Goal: Information Seeking & Learning: Learn about a topic

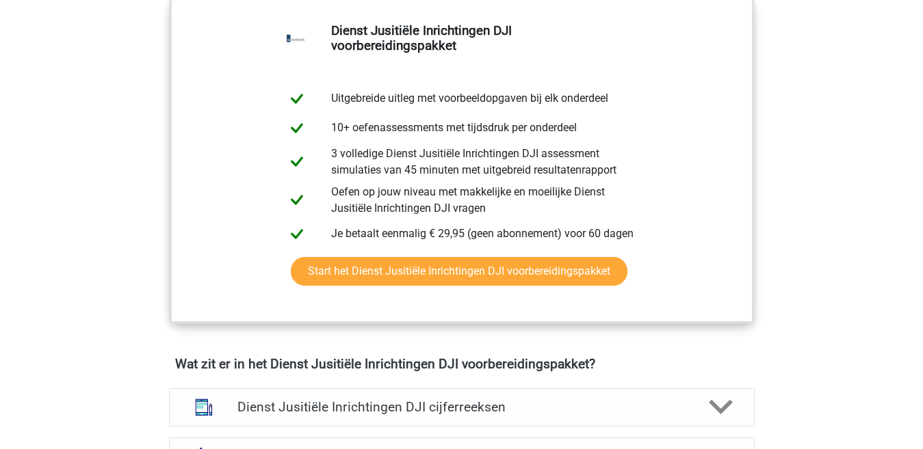
scroll to position [684, 0]
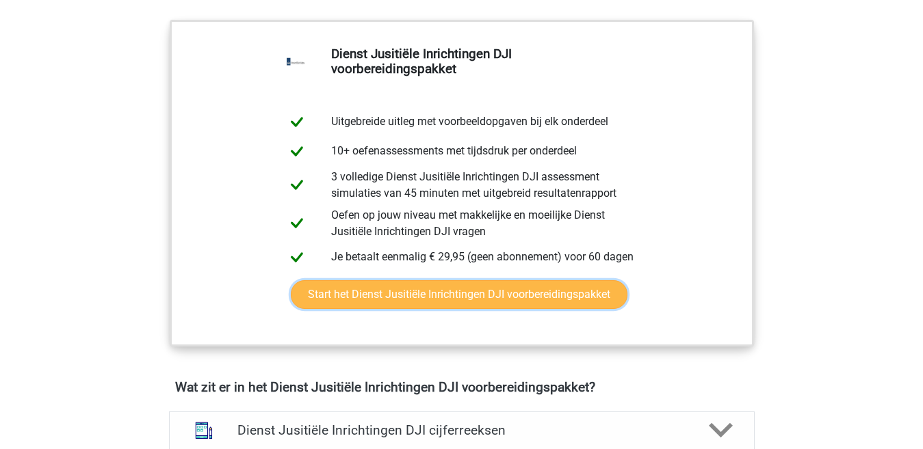
click at [439, 293] on link "Start het Dienst Jusitiële Inrichtingen DJI voorbereidingspakket" at bounding box center [459, 294] width 337 height 29
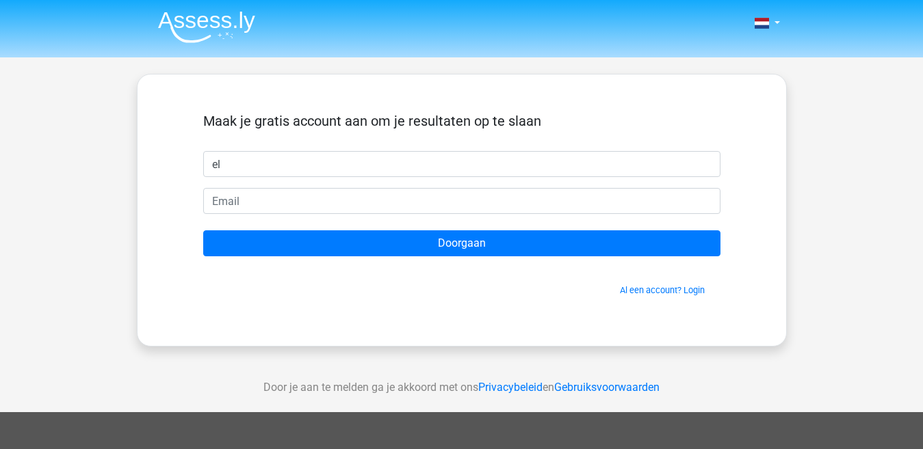
type input "e"
type input "[PERSON_NAME]"
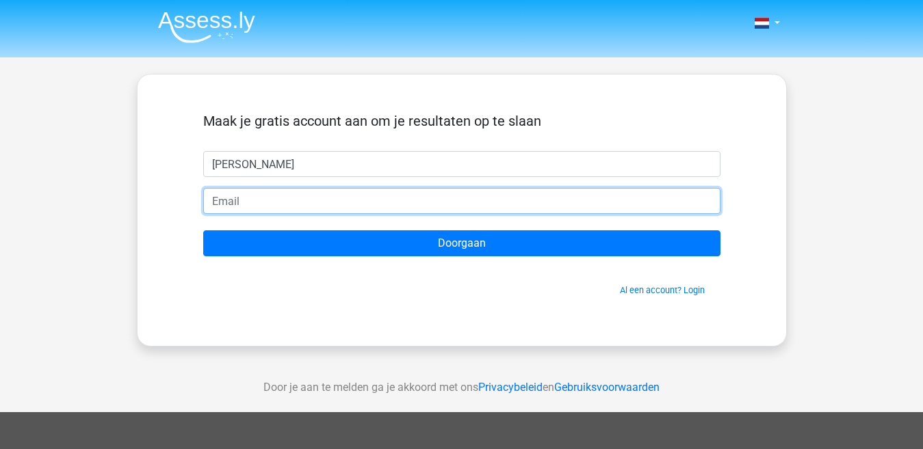
click at [388, 206] on input "email" at bounding box center [461, 201] width 517 height 26
type input "ellenphilippus@gmail.com"
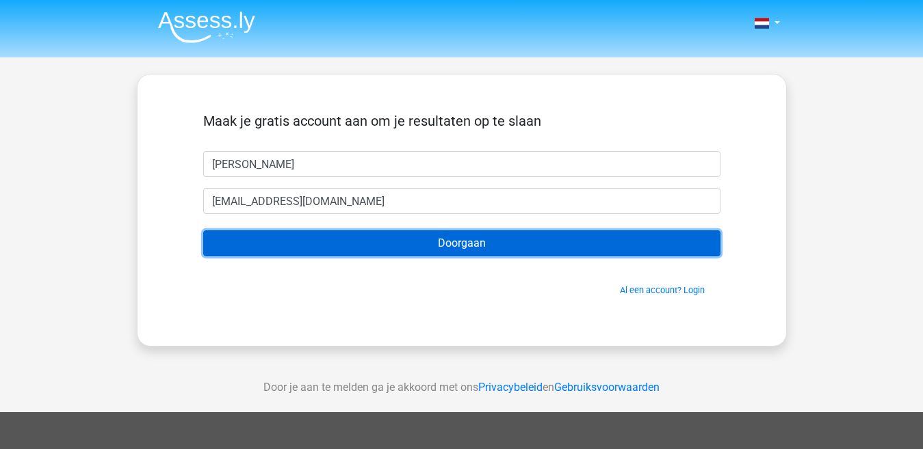
click at [420, 245] on input "Doorgaan" at bounding box center [461, 244] width 517 height 26
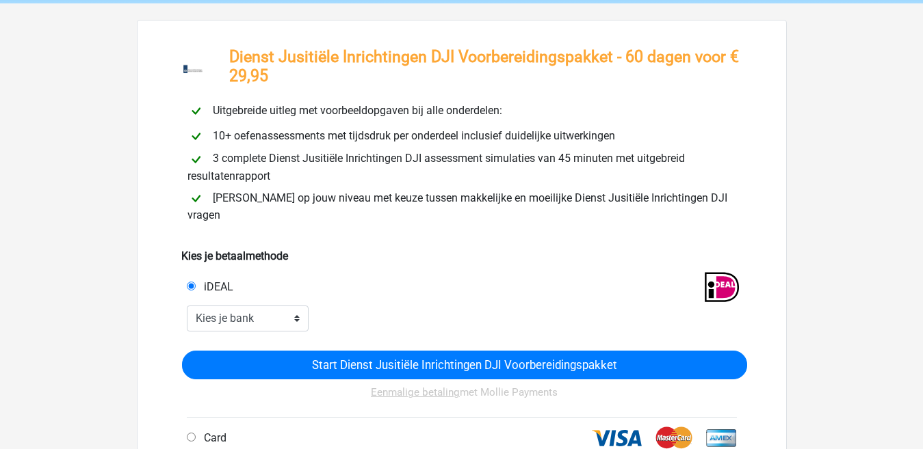
scroll to position [68, 0]
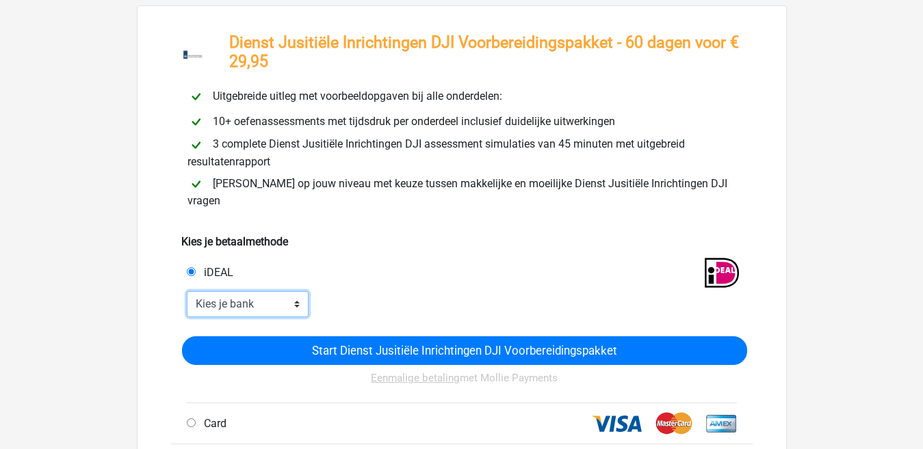
click at [296, 291] on select "Kies je bank ABN AMRO ING Rabobank ASN Bank bunq Knab N26 NN Regiobank Revolut …" at bounding box center [248, 304] width 122 height 26
select select "ideal_INGBNL2A"
click at [187, 291] on select "Kies je bank ABN AMRO ING Rabobank ASN Bank bunq Knab N26 NN Regiobank Revolut …" at bounding box center [248, 304] width 122 height 26
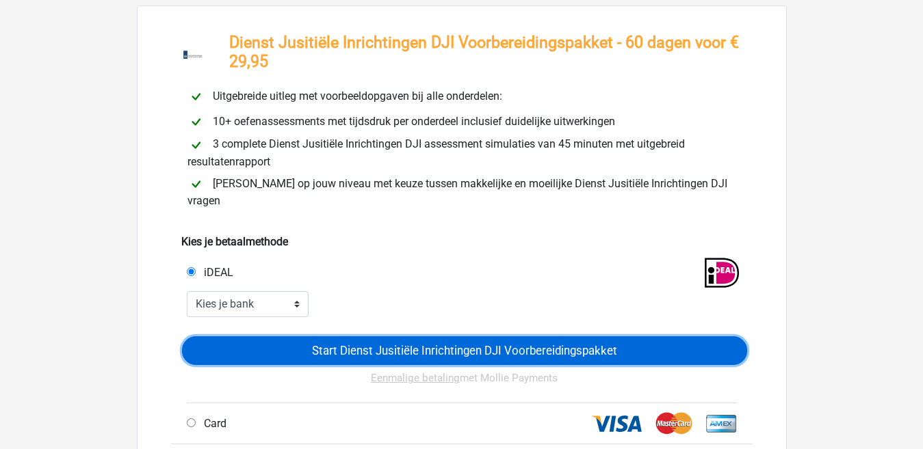
click at [404, 337] on input "Start Dienst Jusitiële Inrichtingen DJI Voorbereidingspakket" at bounding box center [464, 351] width 565 height 29
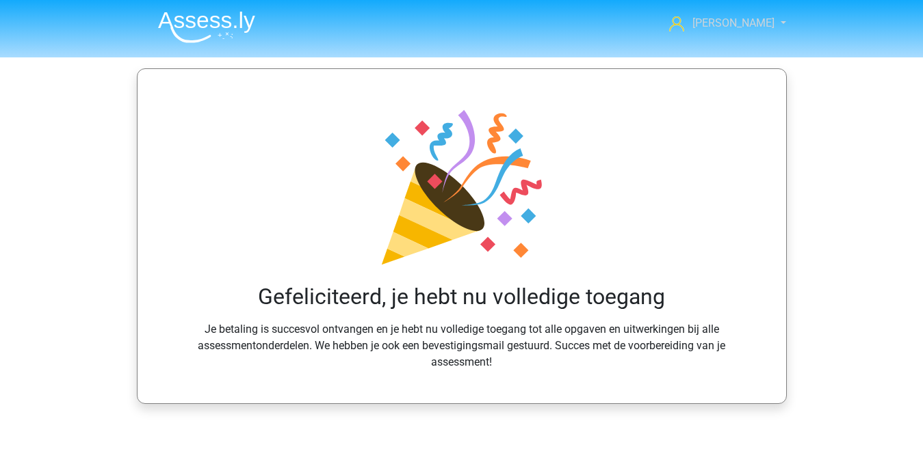
click at [756, 23] on span "[PERSON_NAME]" at bounding box center [733, 22] width 82 height 13
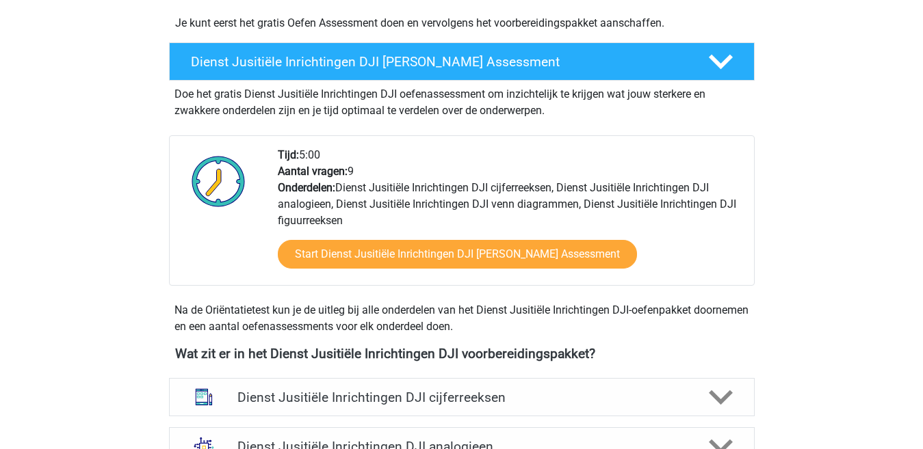
scroll to position [821, 0]
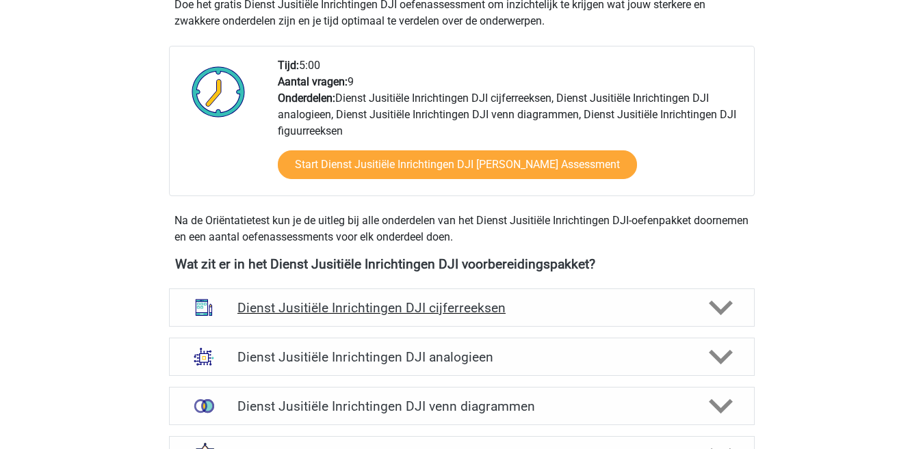
click at [411, 312] on h4 "Dienst Jusitiële Inrichtingen DJI cijferreeksen" at bounding box center [461, 308] width 448 height 16
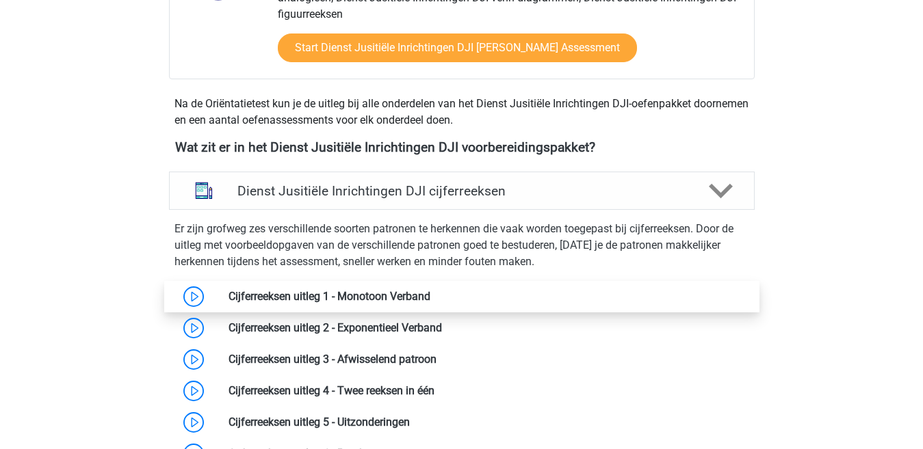
scroll to position [958, 0]
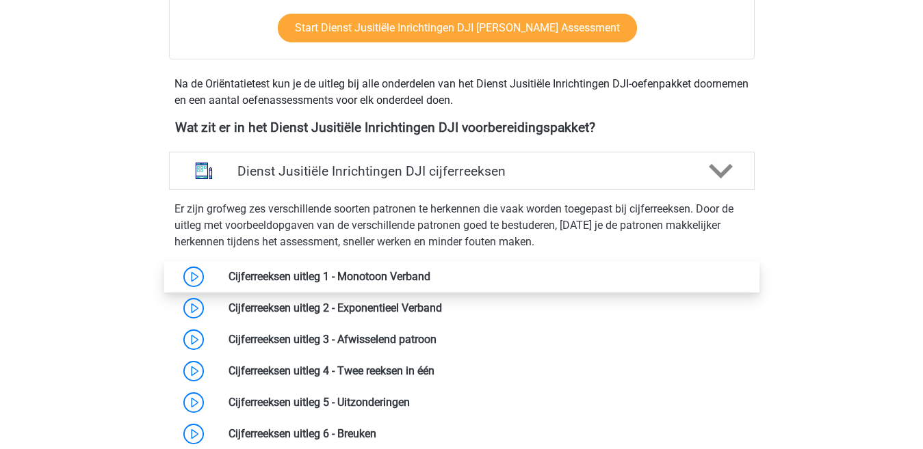
click at [430, 278] on link at bounding box center [430, 276] width 0 height 13
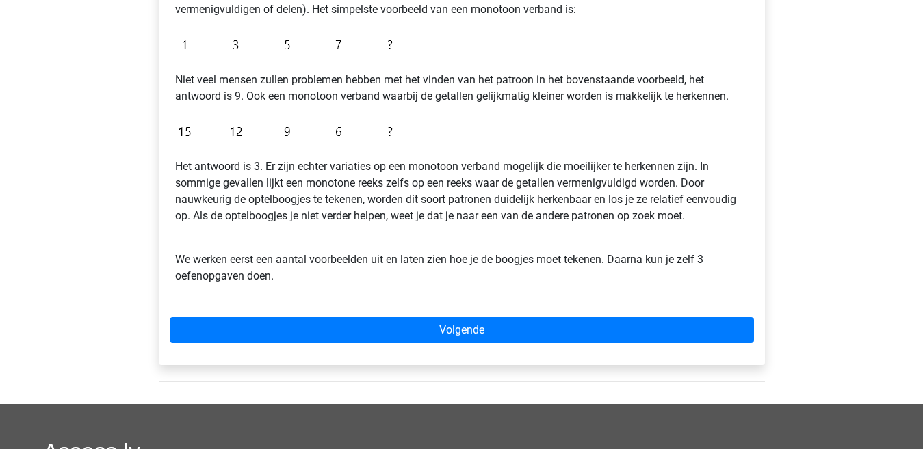
scroll to position [342, 0]
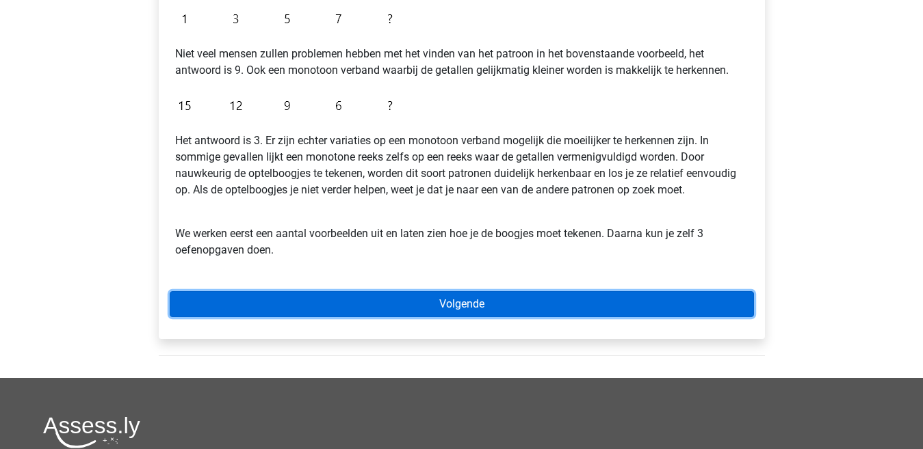
click at [501, 303] on link "Volgende" at bounding box center [462, 304] width 584 height 26
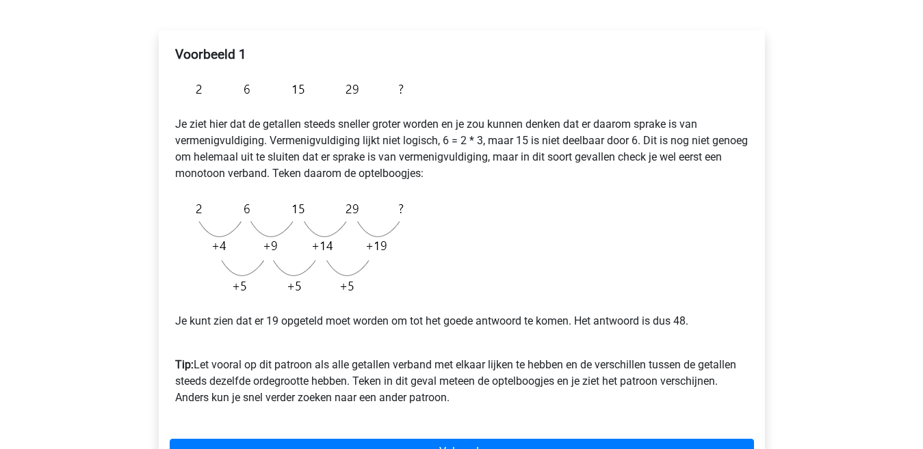
scroll to position [274, 0]
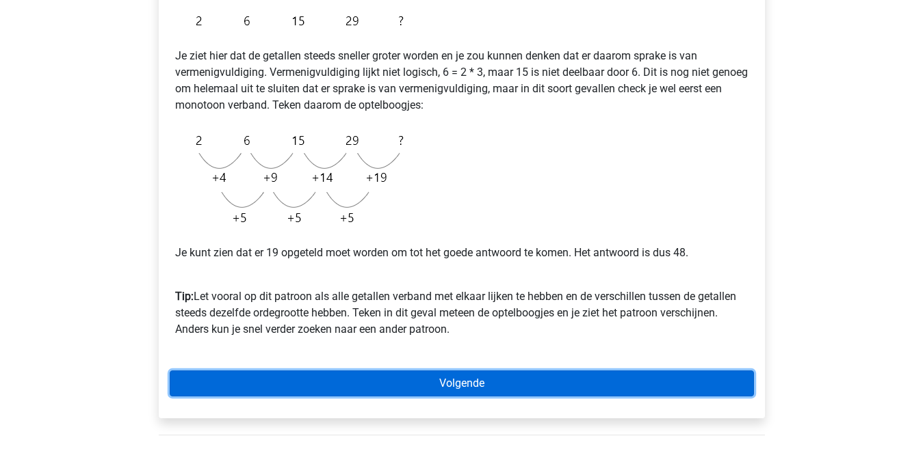
click at [460, 385] on link "Volgende" at bounding box center [462, 384] width 584 height 26
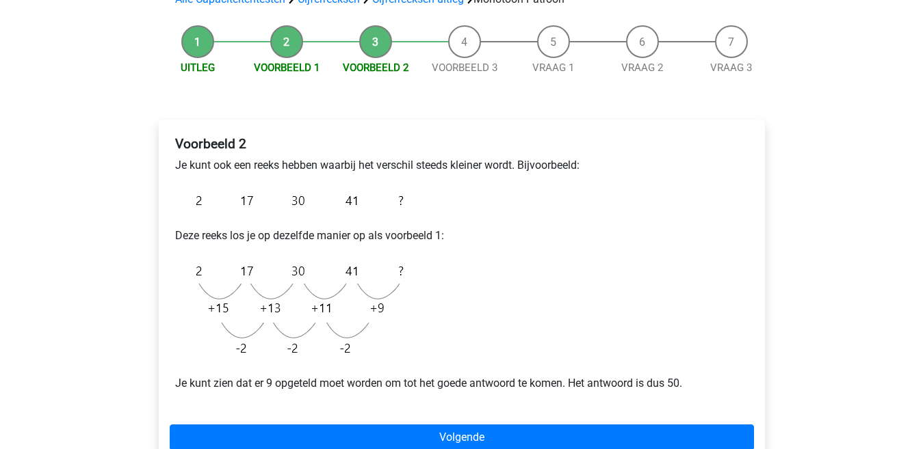
scroll to position [137, 0]
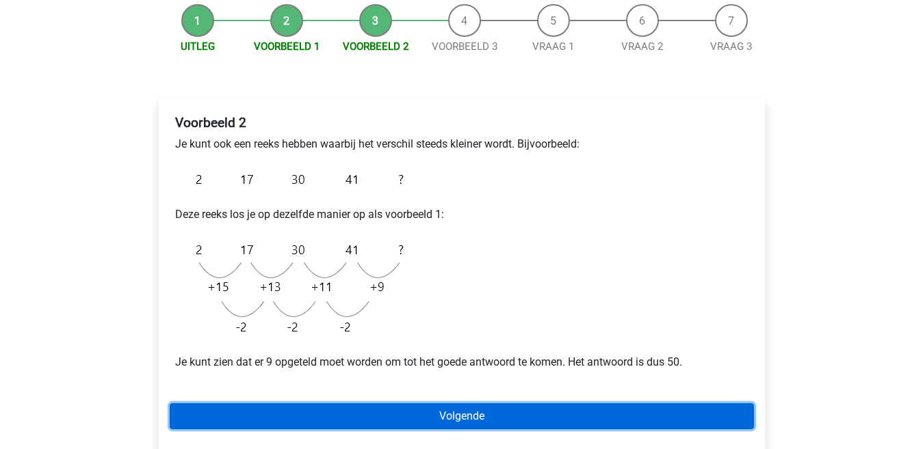
click at [447, 417] on link "Volgende" at bounding box center [462, 417] width 584 height 26
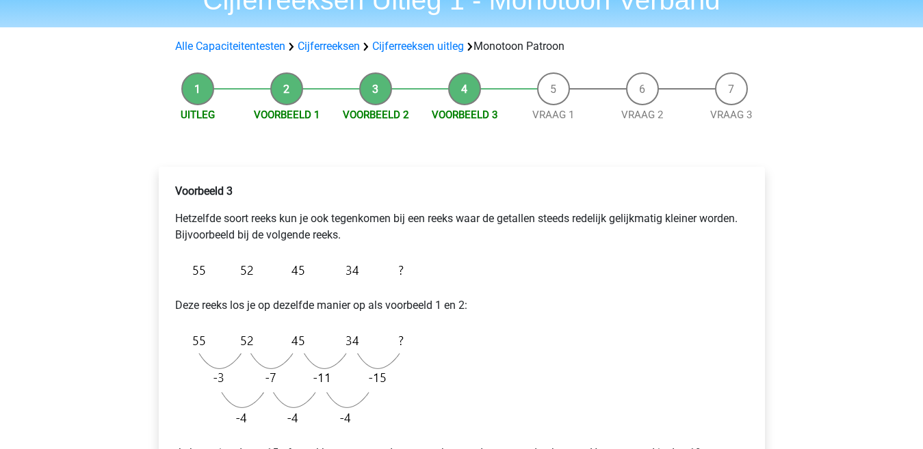
scroll to position [137, 0]
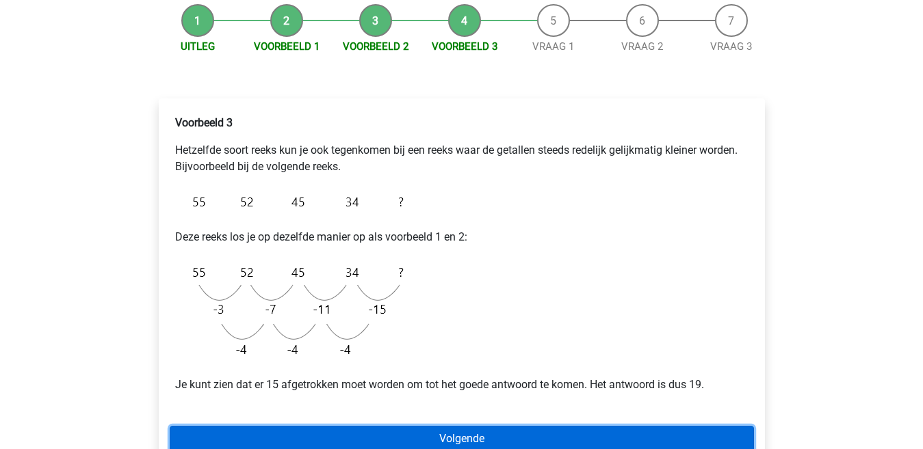
click at [459, 436] on link "Volgende" at bounding box center [462, 439] width 584 height 26
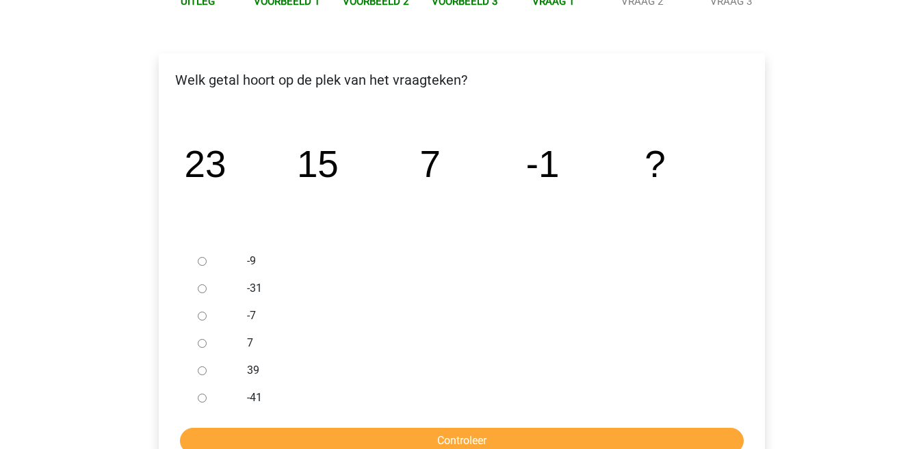
scroll to position [205, 0]
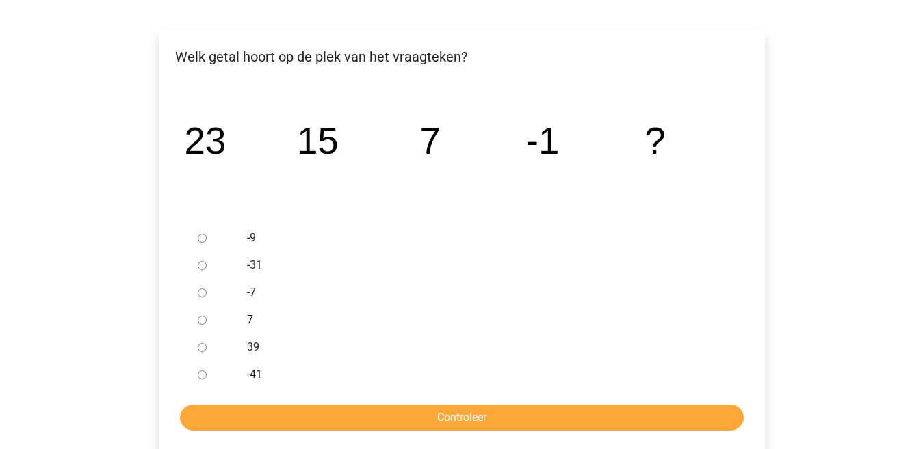
click at [201, 240] on input "-9" at bounding box center [202, 238] width 9 height 9
radio input "true"
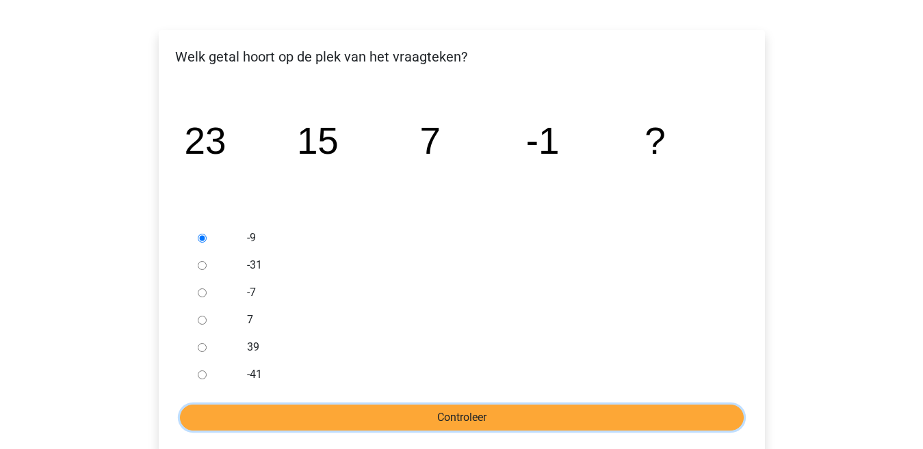
click at [436, 422] on input "Controleer" at bounding box center [462, 418] width 564 height 26
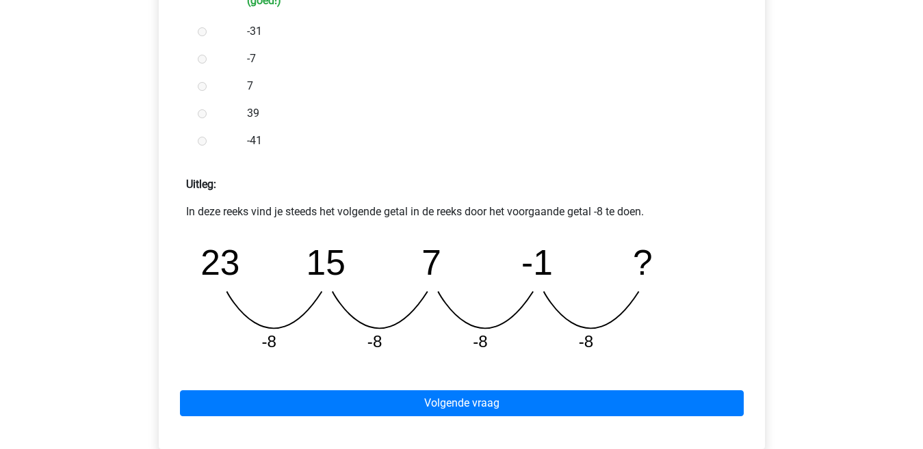
scroll to position [479, 0]
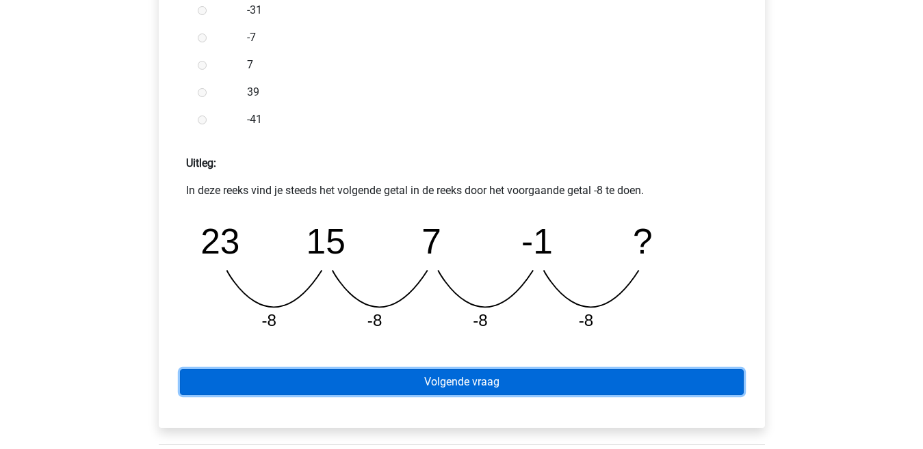
click at [452, 383] on link "Volgende vraag" at bounding box center [462, 382] width 564 height 26
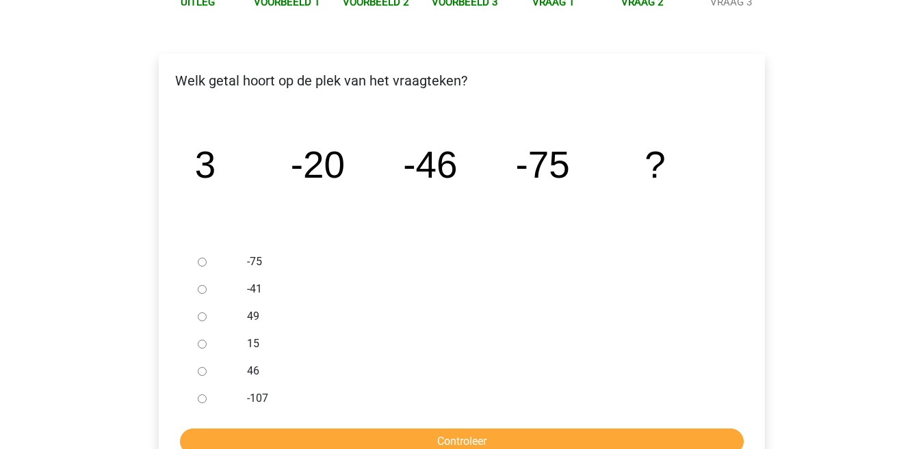
scroll to position [205, 0]
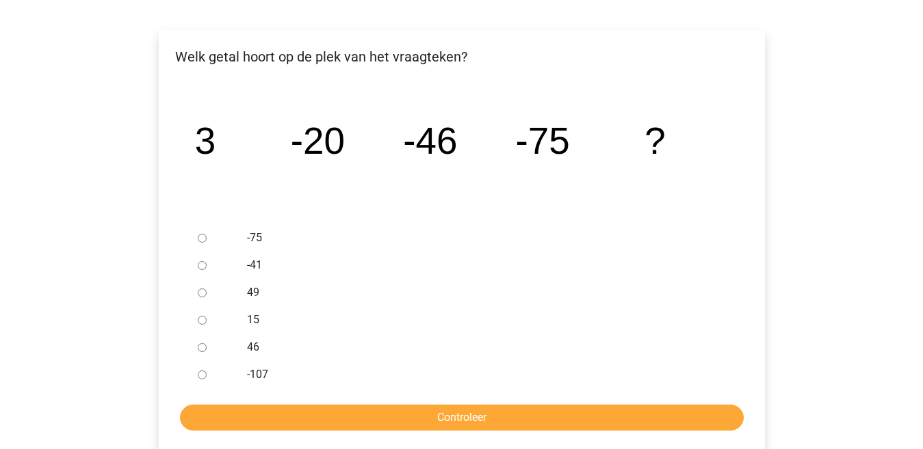
click at [202, 376] on input "-107" at bounding box center [202, 375] width 9 height 9
radio input "true"
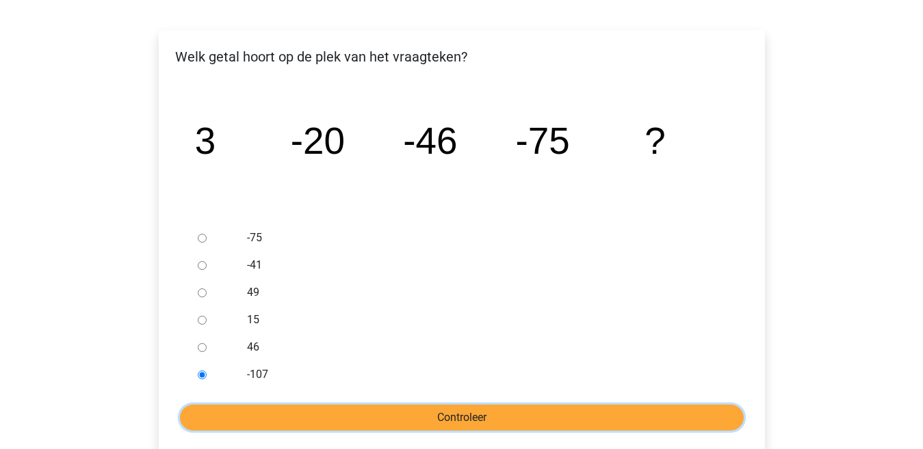
click at [330, 419] on input "Controleer" at bounding box center [462, 418] width 564 height 26
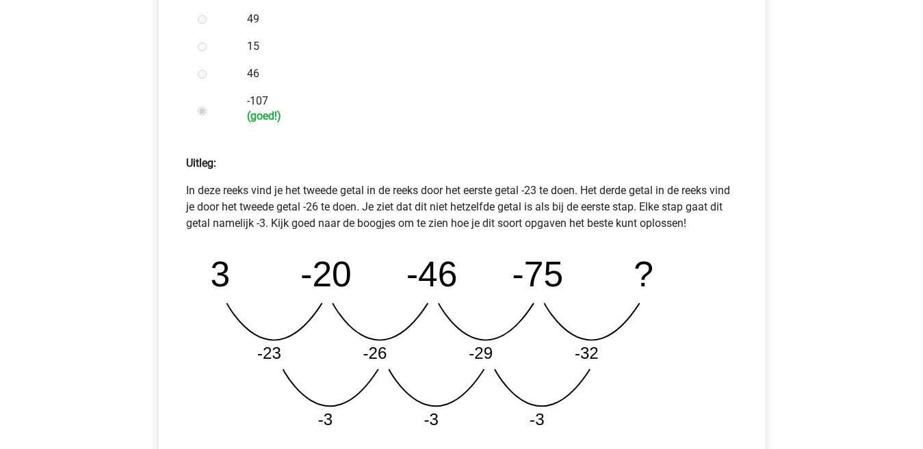
scroll to position [547, 0]
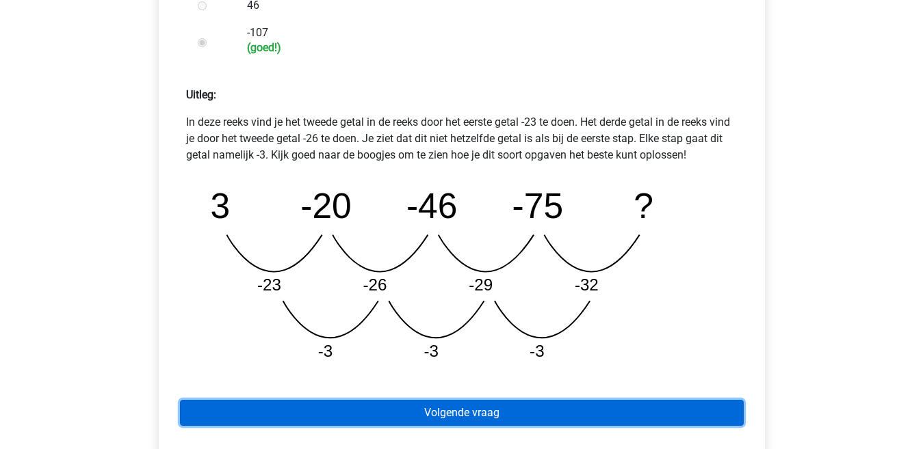
click at [413, 413] on link "Volgende vraag" at bounding box center [462, 413] width 564 height 26
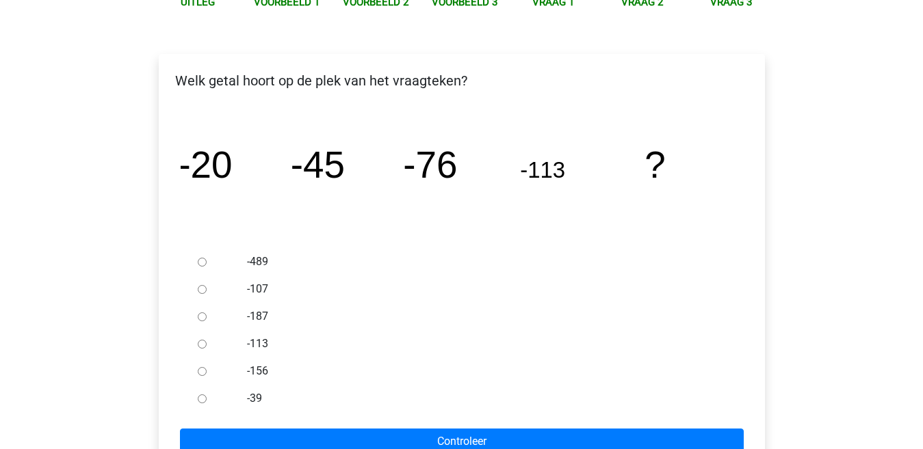
scroll to position [205, 0]
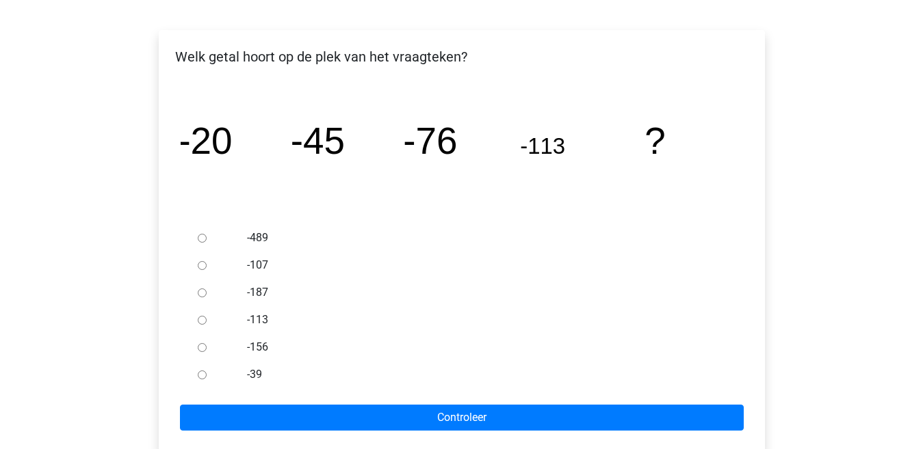
click at [202, 350] on input "-156" at bounding box center [202, 347] width 9 height 9
radio input "true"
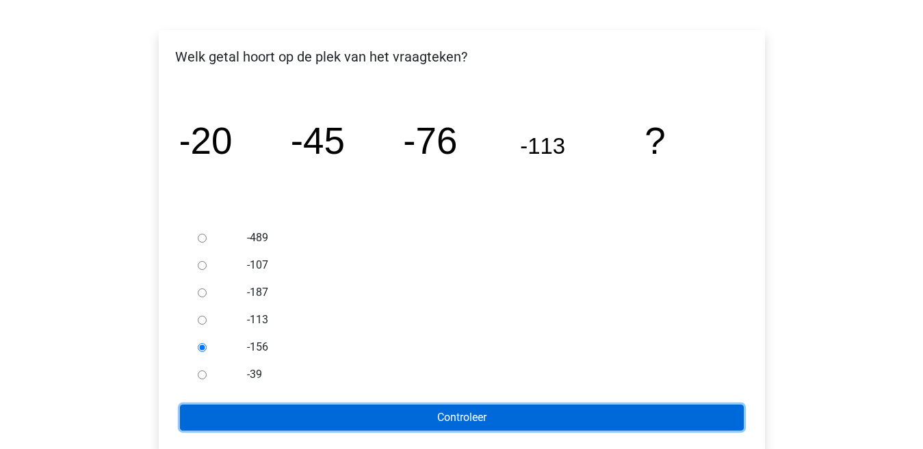
click at [359, 415] on input "Controleer" at bounding box center [462, 418] width 564 height 26
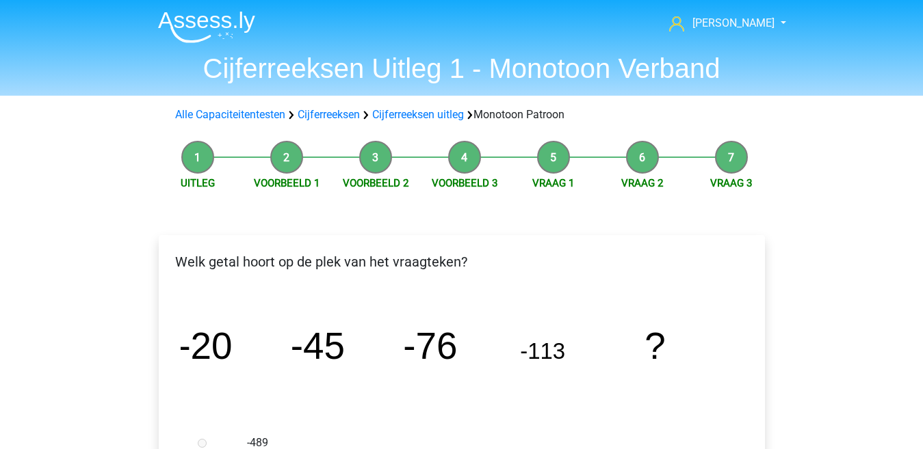
click at [360, 415] on icon "image/svg+xml -20 -45 -76 -113 ?" at bounding box center [462, 359] width 562 height 141
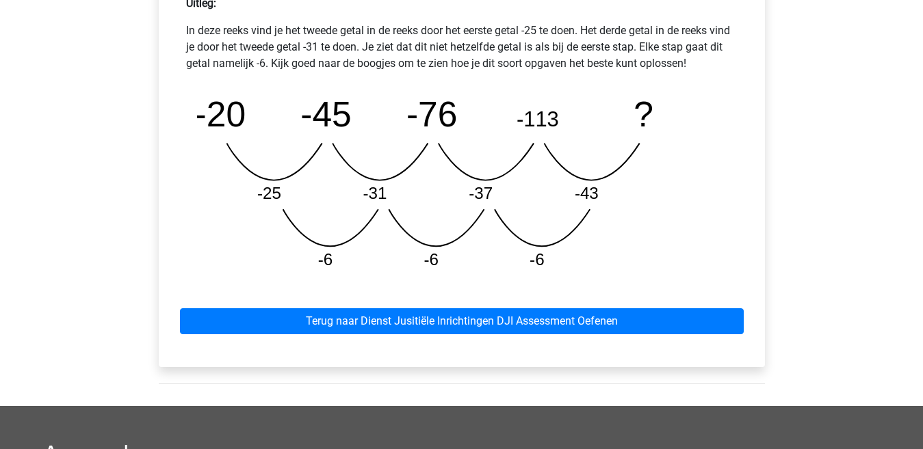
scroll to position [616, 0]
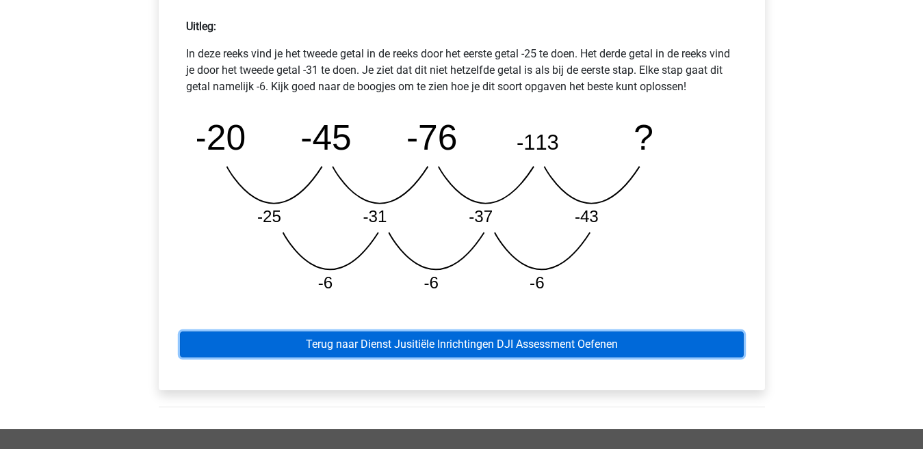
click at [378, 345] on link "Terug naar Dienst Jusitiële Inrichtingen DJI Assessment Oefenen" at bounding box center [462, 345] width 564 height 26
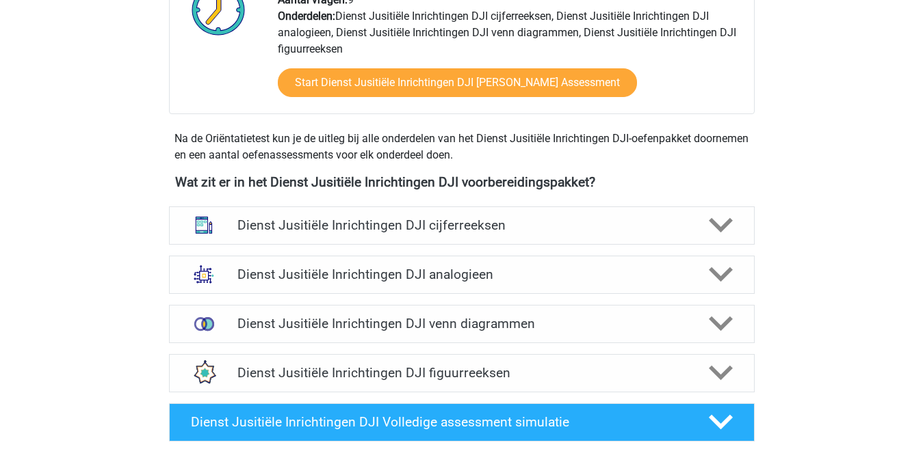
scroll to position [547, 0]
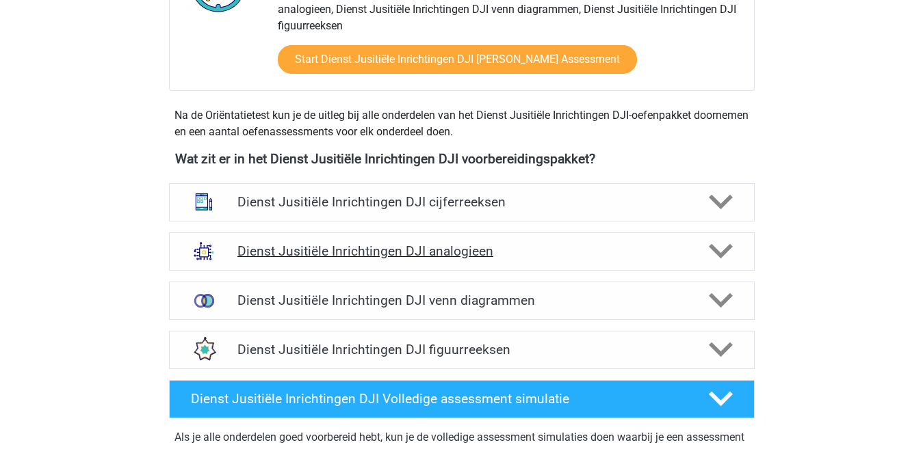
click at [404, 258] on h4 "Dienst Jusitiële Inrichtingen DJI analogieen" at bounding box center [461, 252] width 448 height 16
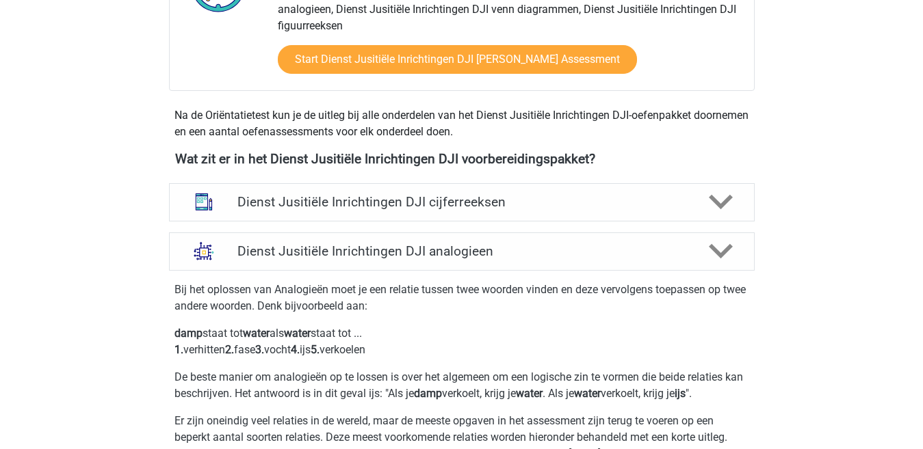
scroll to position [479, 0]
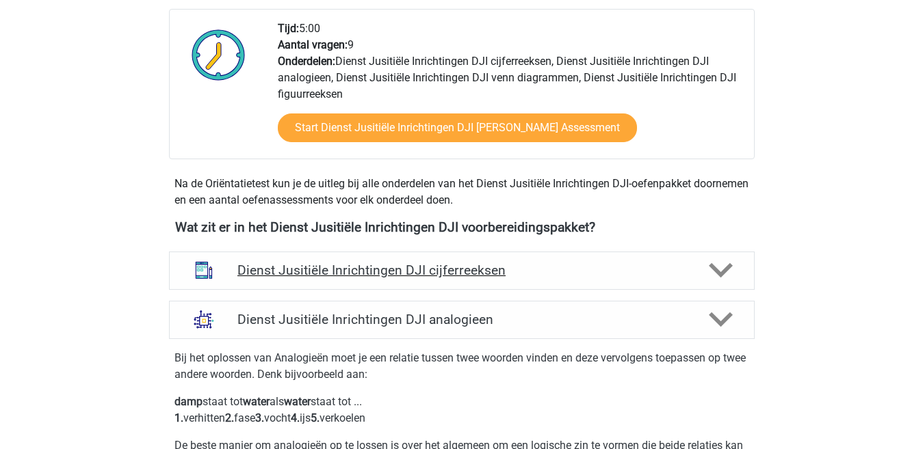
click at [421, 278] on h4 "Dienst Jusitiële Inrichtingen DJI cijferreeksen" at bounding box center [461, 271] width 448 height 16
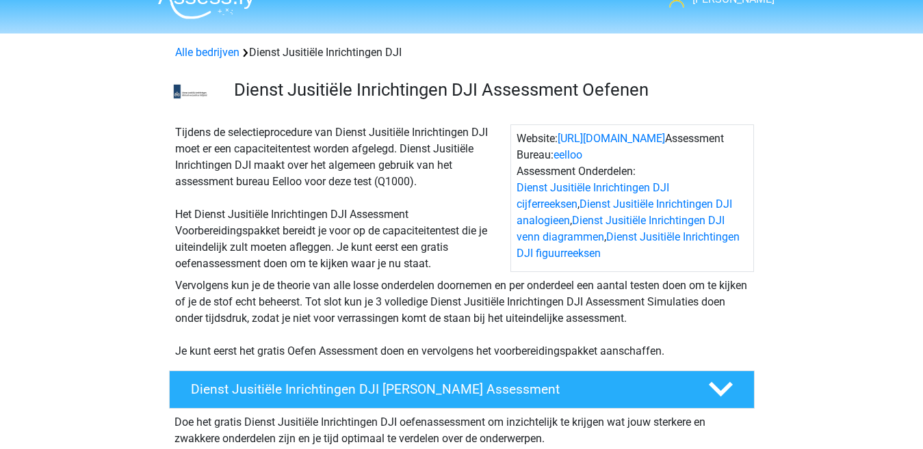
scroll to position [0, 0]
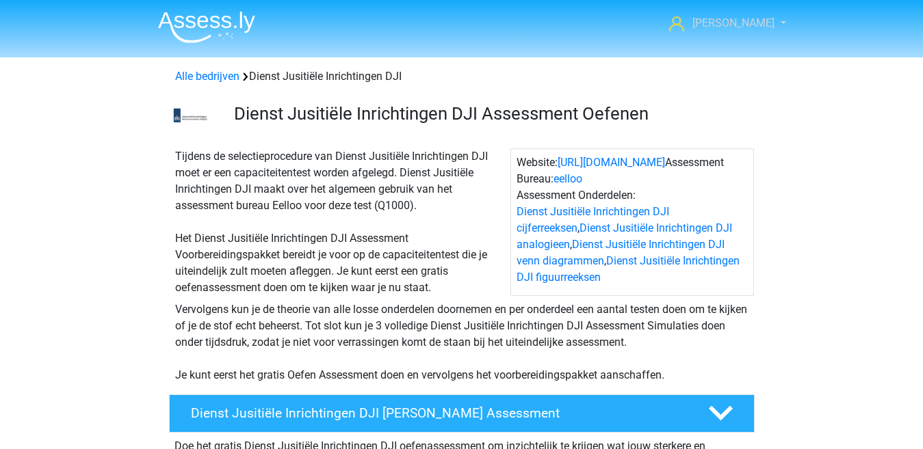
click at [753, 27] on span "[PERSON_NAME]" at bounding box center [733, 22] width 82 height 13
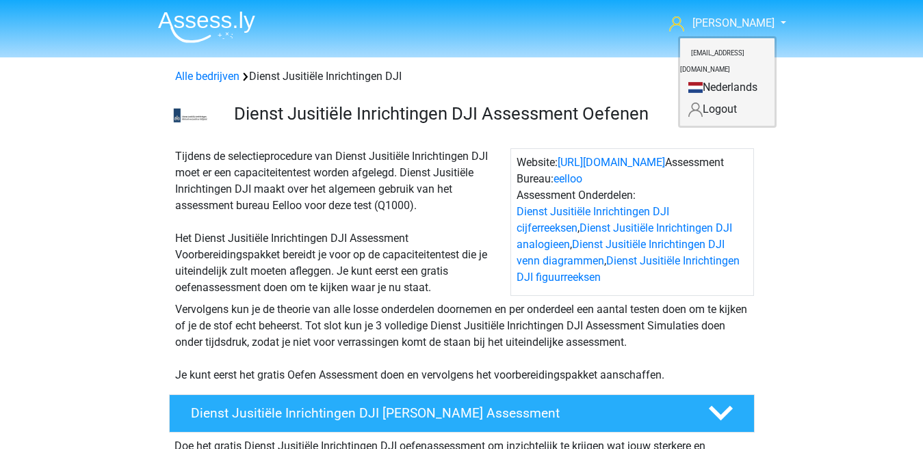
click at [723, 99] on link "Logout" at bounding box center [727, 110] width 94 height 22
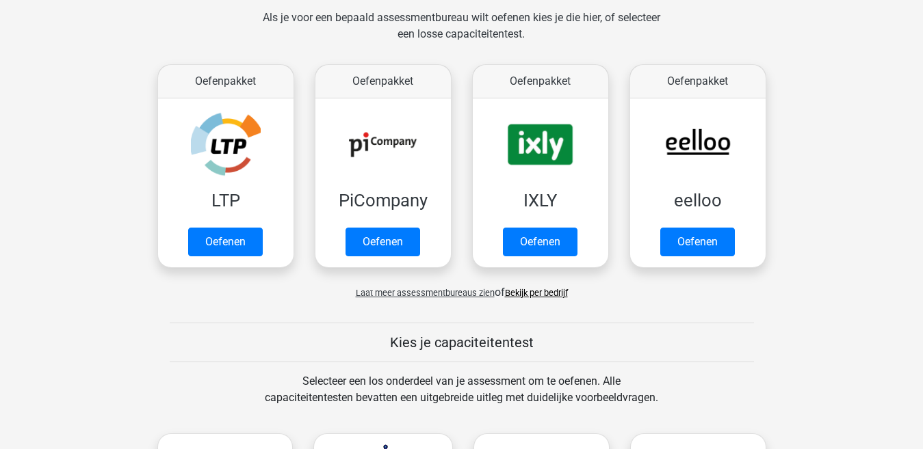
scroll to position [205, 0]
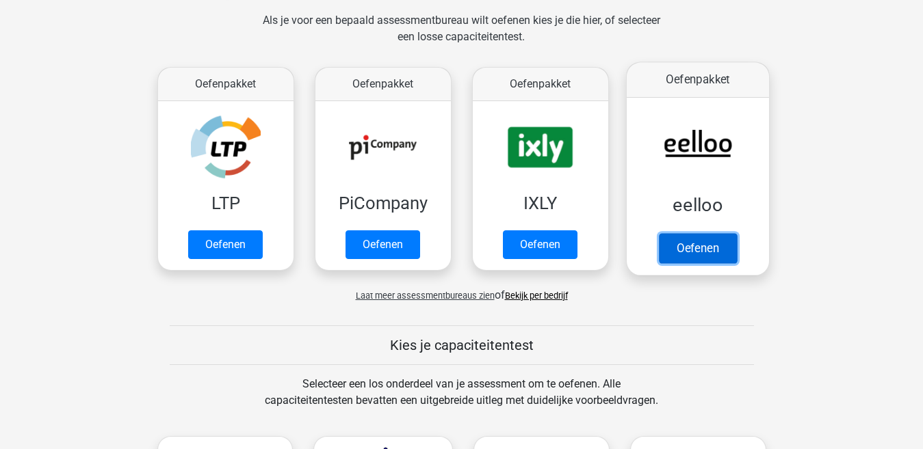
click at [686, 249] on link "Oefenen" at bounding box center [697, 248] width 78 height 30
